Goal: Task Accomplishment & Management: Use online tool/utility

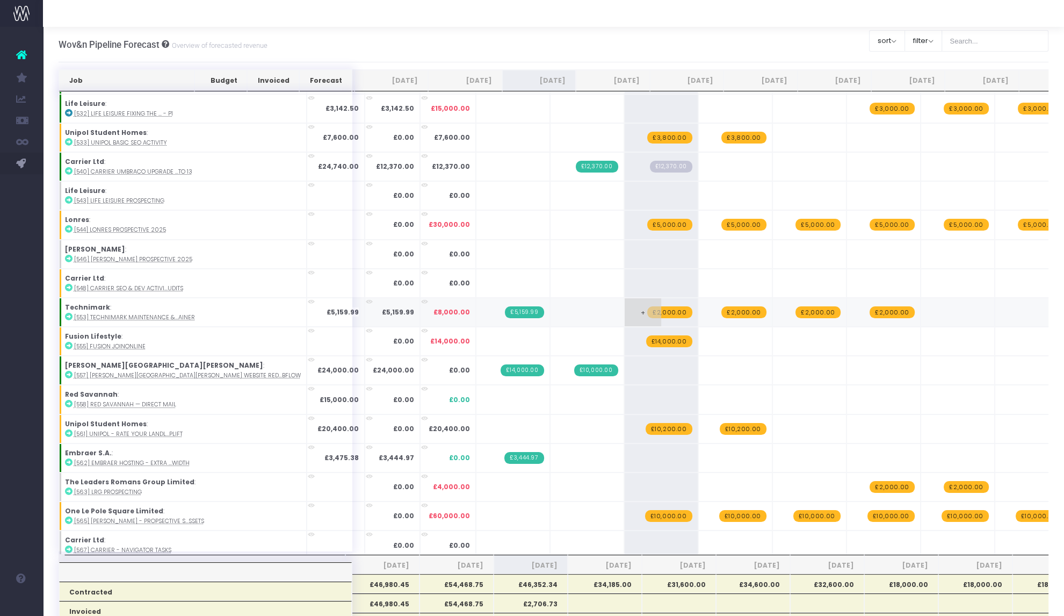
click at [647, 307] on span "£2,000.00" at bounding box center [669, 312] width 45 height 12
click at [0, 0] on span "+" at bounding box center [0, 0] width 0 height 0
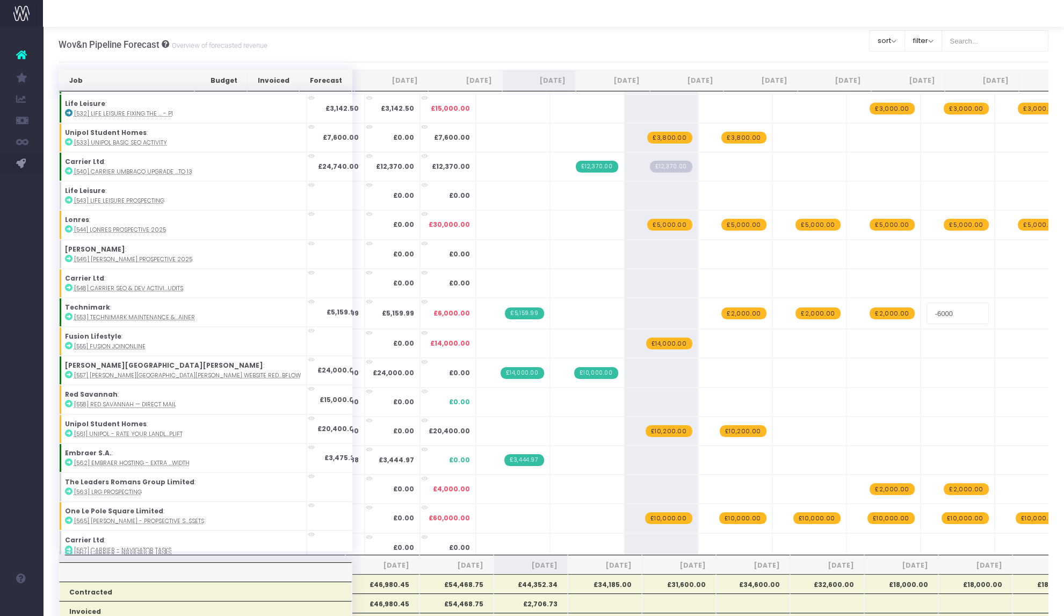
type input "2000"
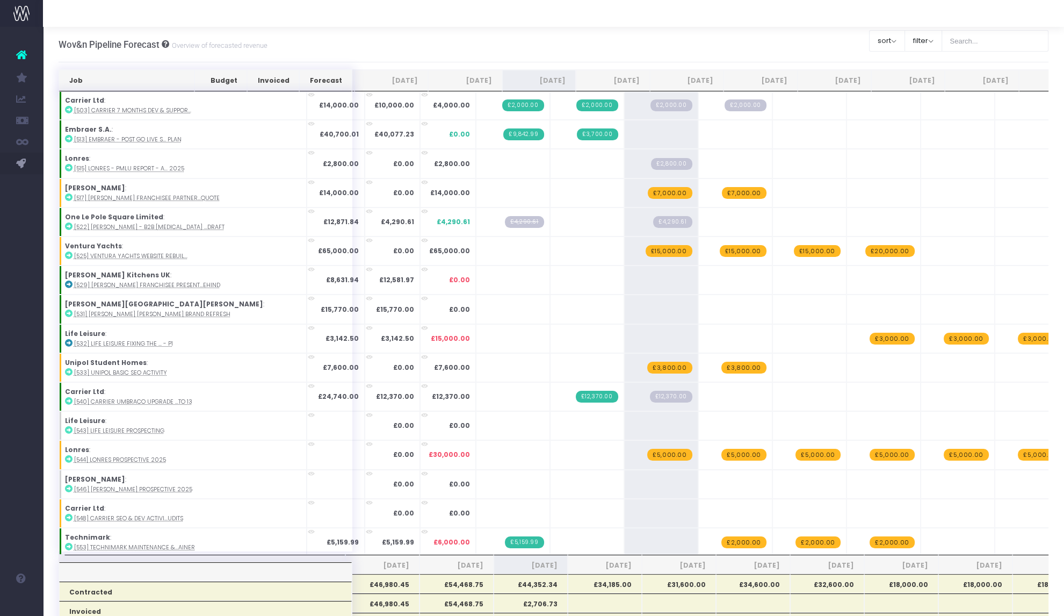
scroll to position [459, 0]
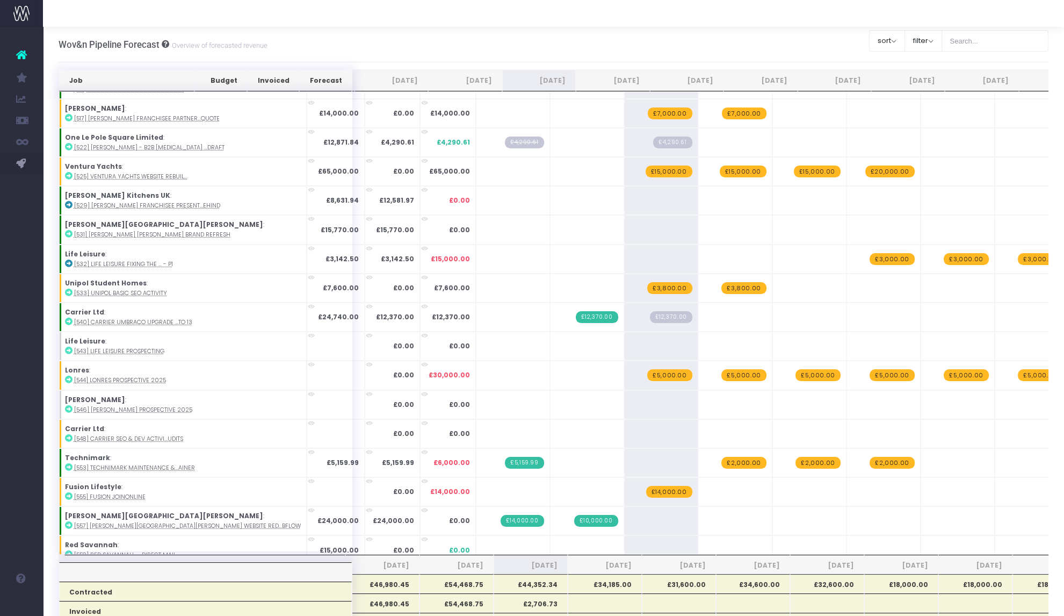
click at [650, 311] on span "£12,370.00" at bounding box center [671, 317] width 42 height 12
